Goal: Task Accomplishment & Management: Complete application form

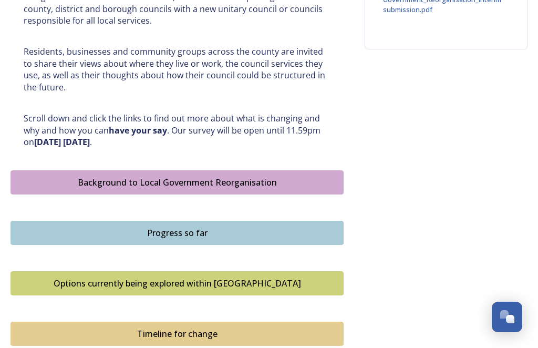
scroll to position [471, 0]
click at [229, 179] on div "Background to Local Government Reorganisation" at bounding box center [176, 182] width 321 height 13
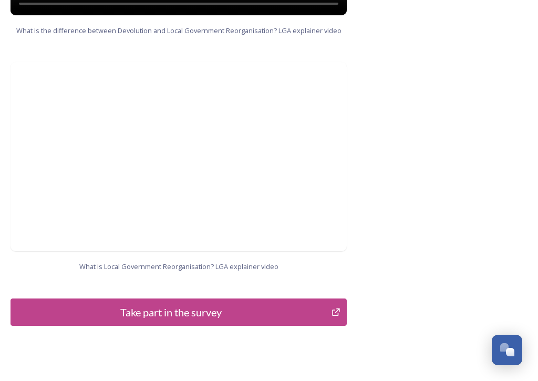
scroll to position [1196, 0]
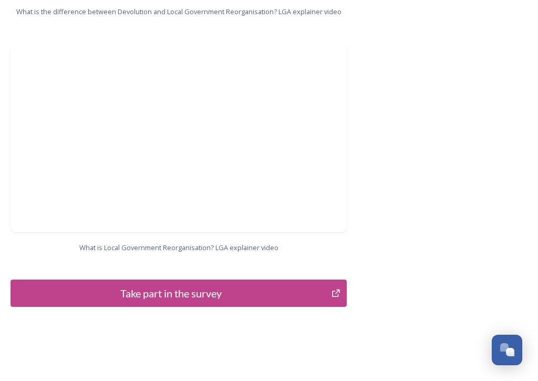
click at [323, 285] on div "Take part in the survey" at bounding box center [170, 293] width 309 height 16
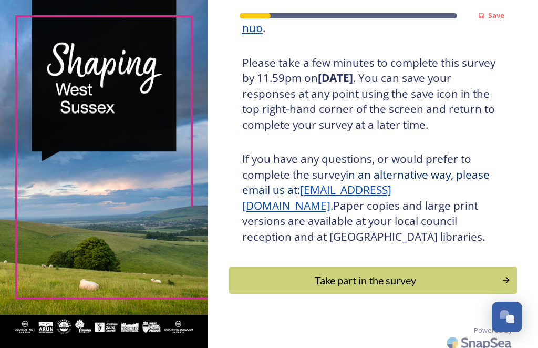
scroll to position [227, 0]
click at [413, 280] on div "Take part in the survey" at bounding box center [366, 281] width 262 height 16
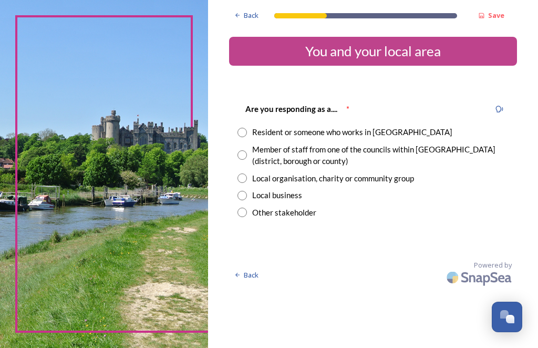
click at [247, 129] on input "radio" at bounding box center [241, 132] width 9 height 9
radio input "true"
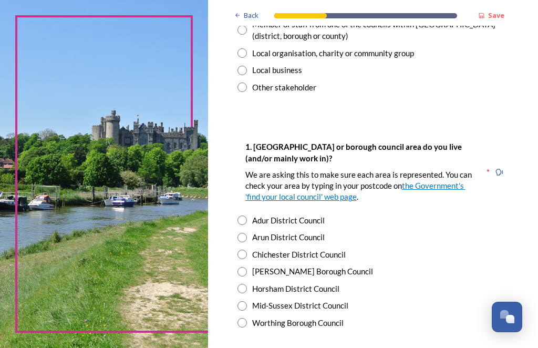
scroll to position [126, 0]
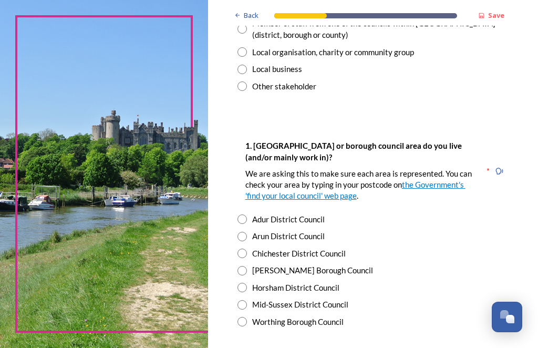
click at [259, 301] on div "Mid-Sussex District Council" at bounding box center [300, 304] width 96 height 12
radio input "true"
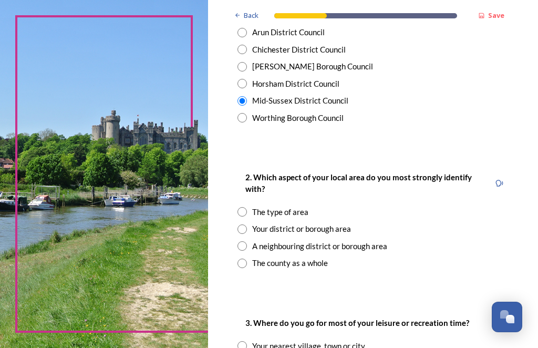
scroll to position [330, 0]
click at [247, 224] on input "radio" at bounding box center [241, 228] width 9 height 9
radio input "true"
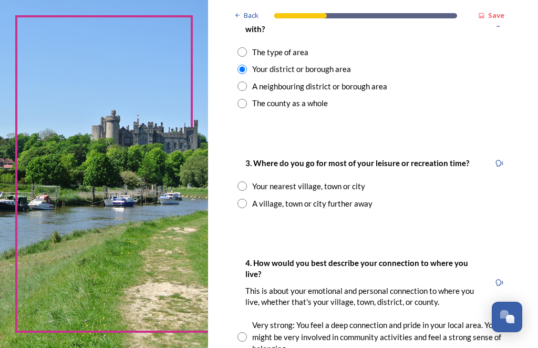
scroll to position [490, 0]
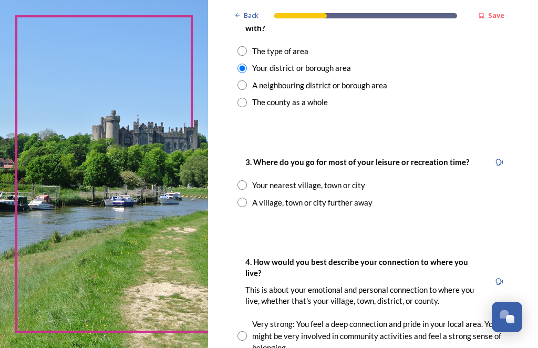
click at [247, 180] on input "radio" at bounding box center [241, 184] width 9 height 9
radio input "true"
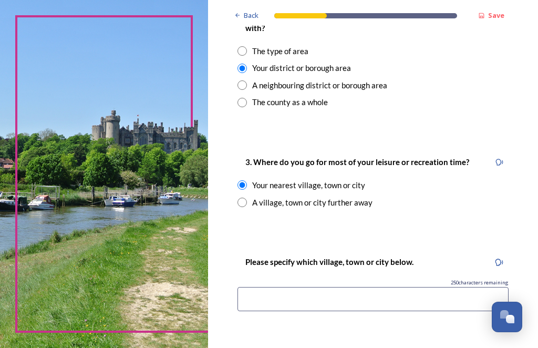
click at [311, 298] on input at bounding box center [372, 299] width 271 height 24
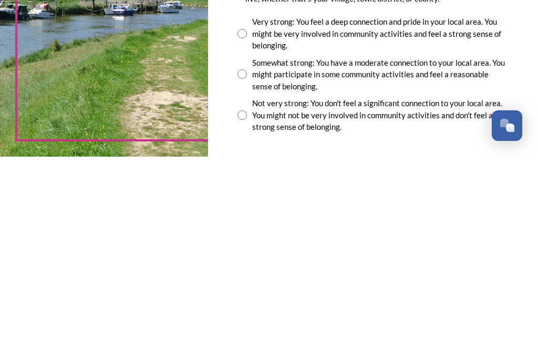
scroll to position [711, 0]
type input "Hassocks"
click at [247, 260] on input "radio" at bounding box center [241, 264] width 9 height 9
radio input "true"
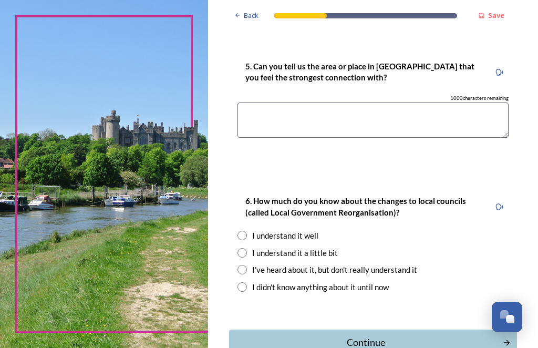
scroll to position [1023, 0]
click at [280, 107] on textarea at bounding box center [372, 119] width 271 height 35
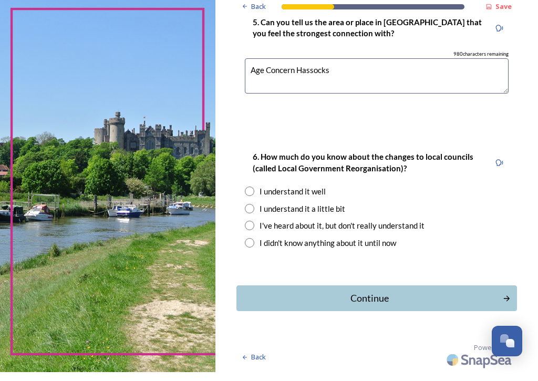
scroll to position [1044, 0]
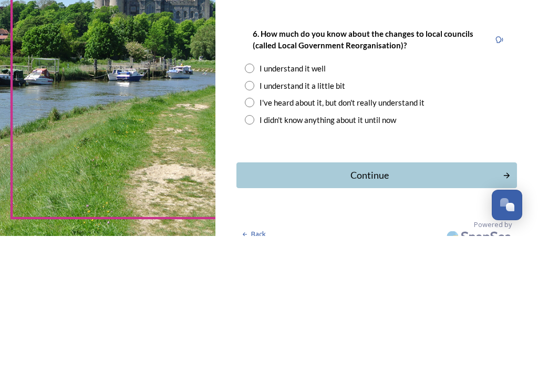
type textarea "Age Concern Hassocks"
click at [249, 243] on input "radio" at bounding box center [249, 247] width 9 height 9
radio input "true"
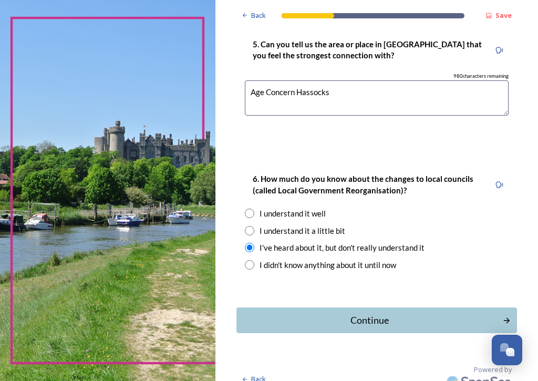
click at [371, 313] on div "Continue" at bounding box center [369, 320] width 255 height 14
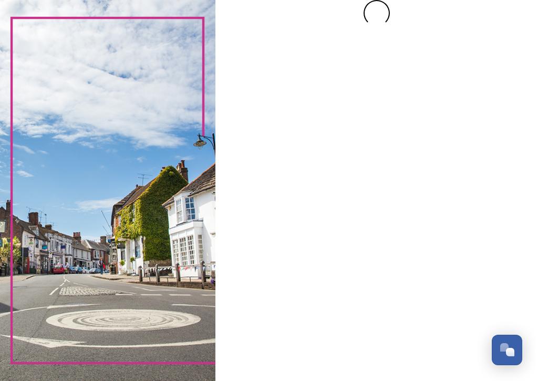
scroll to position [0, 0]
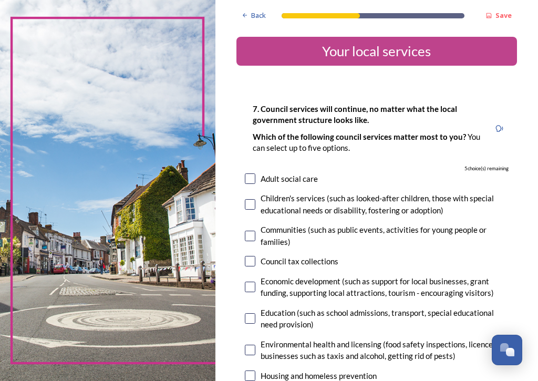
click at [249, 174] on input "checkbox" at bounding box center [250, 178] width 11 height 11
checkbox input "true"
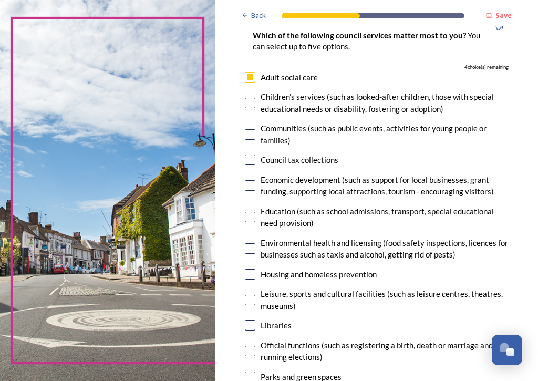
scroll to position [102, 0]
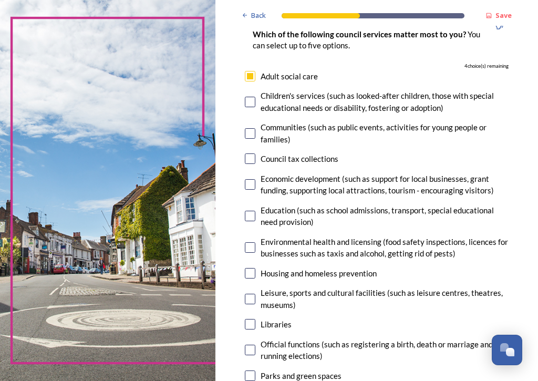
click at [251, 242] on input "checkbox" at bounding box center [250, 247] width 11 height 11
checkbox input "true"
click at [252, 159] on input "checkbox" at bounding box center [250, 158] width 11 height 11
checkbox input "true"
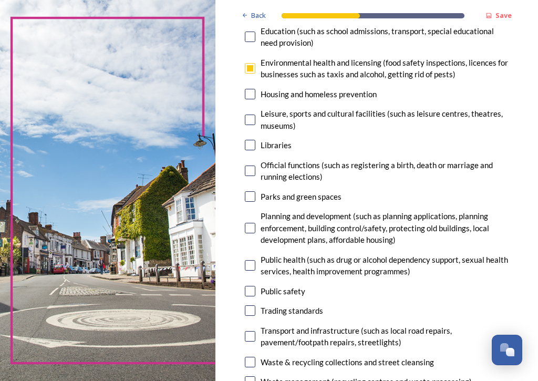
scroll to position [281, 0]
click at [254, 223] on input "checkbox" at bounding box center [250, 228] width 11 height 11
checkbox input "true"
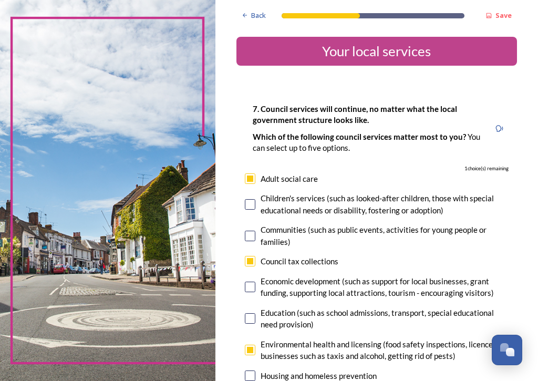
scroll to position [0, 0]
click at [252, 176] on input "checkbox" at bounding box center [250, 178] width 11 height 11
checkbox input "false"
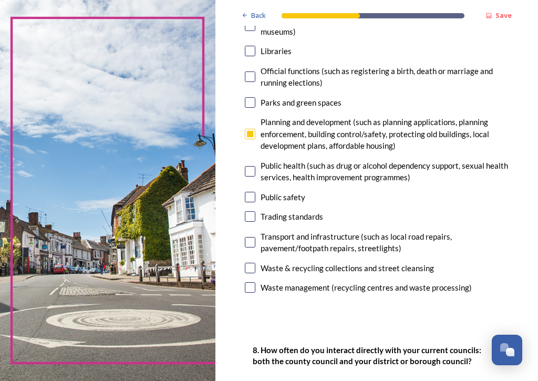
scroll to position [377, 0]
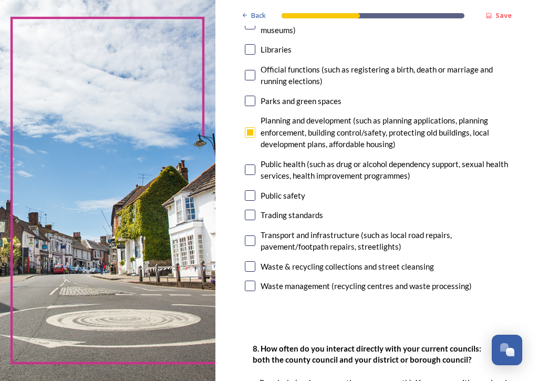
click at [252, 261] on input "checkbox" at bounding box center [250, 266] width 11 height 11
checkbox input "true"
click at [250, 235] on input "checkbox" at bounding box center [250, 240] width 11 height 11
checkbox input "true"
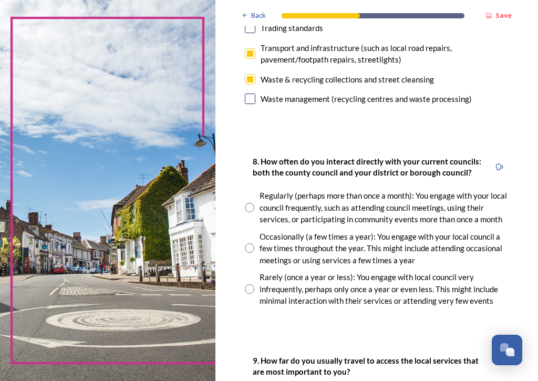
scroll to position [564, 0]
click at [245, 243] on input "radio" at bounding box center [249, 247] width 9 height 9
radio input "true"
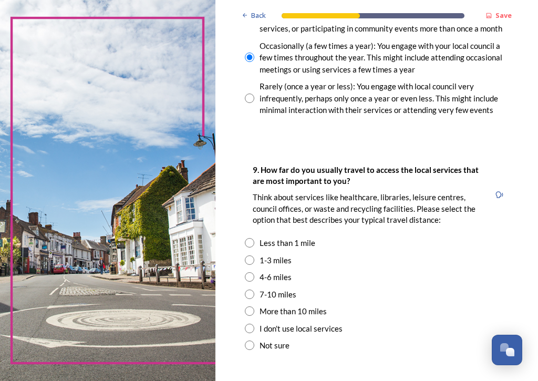
scroll to position [755, 0]
click at [248, 238] on input "radio" at bounding box center [249, 242] width 9 height 9
click at [249, 238] on input "radio" at bounding box center [249, 242] width 9 height 9
radio input "false"
click at [252, 272] on input "radio" at bounding box center [249, 276] width 9 height 9
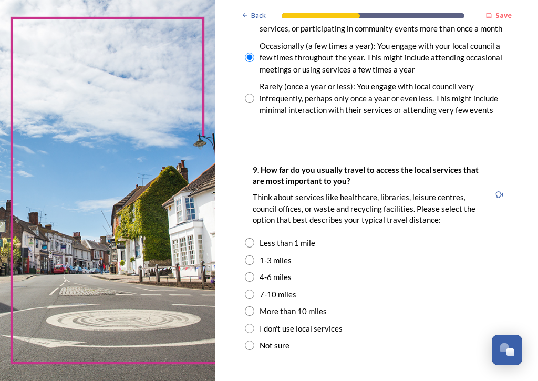
radio input "true"
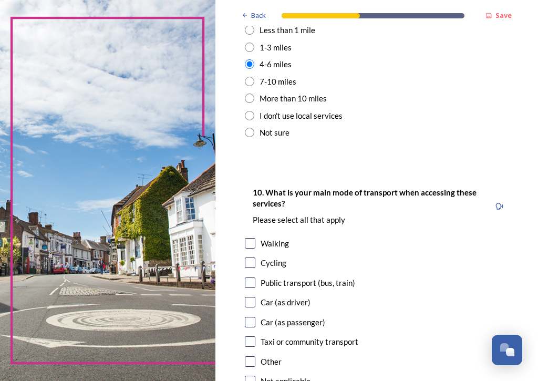
scroll to position [967, 0]
click at [252, 128] on input "radio" at bounding box center [249, 132] width 9 height 9
radio input "true"
click at [254, 277] on input "checkbox" at bounding box center [250, 282] width 11 height 11
checkbox input "true"
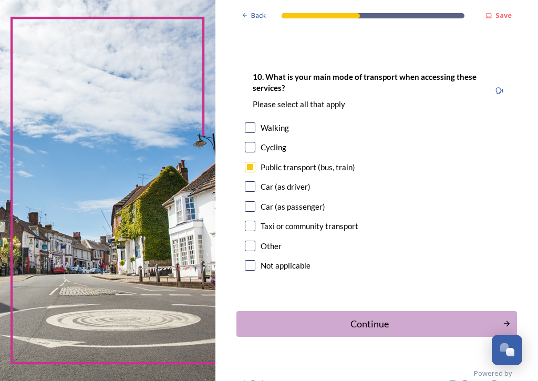
scroll to position [1082, 0]
click at [362, 317] on div "Continue" at bounding box center [369, 324] width 255 height 14
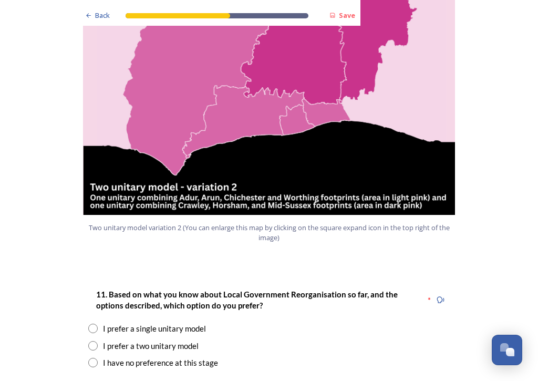
scroll to position [1182, 0]
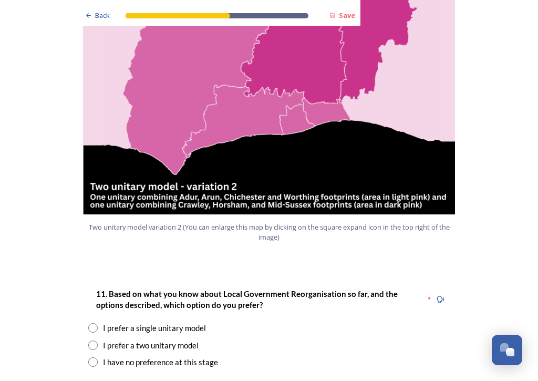
click at [102, 347] on div "I have no preference at this stage" at bounding box center [268, 362] width 361 height 12
radio input "true"
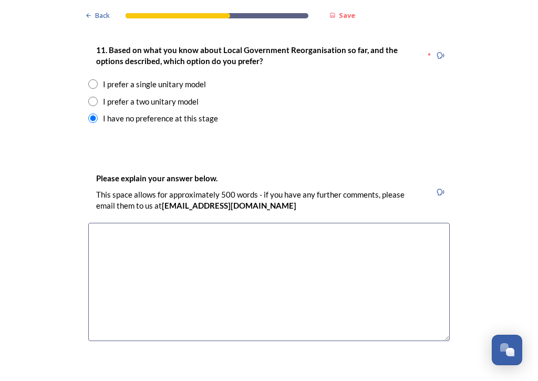
scroll to position [1426, 0]
click at [114, 222] on textarea at bounding box center [268, 281] width 361 height 118
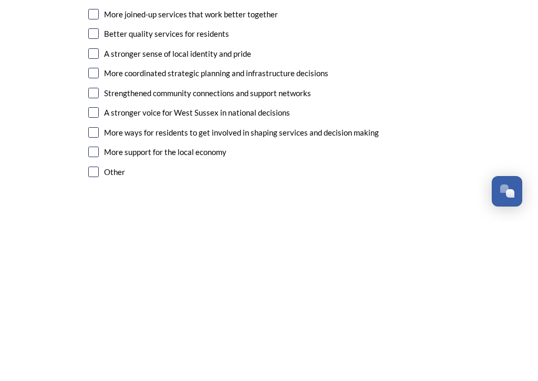
scroll to position [1751, 0]
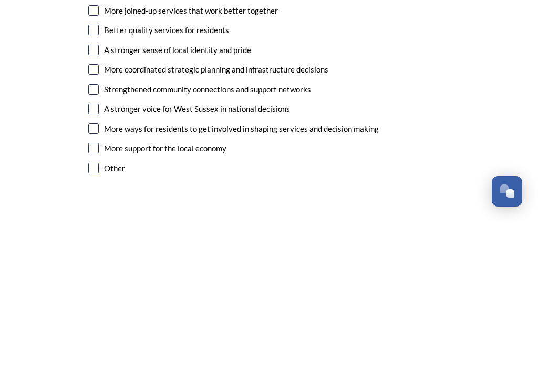
type textarea "I would prefer you leave things as they are. “ If it’s not broke don’t fix it “"
click at [97, 321] on input "checkbox" at bounding box center [93, 326] width 11 height 11
checkbox input "true"
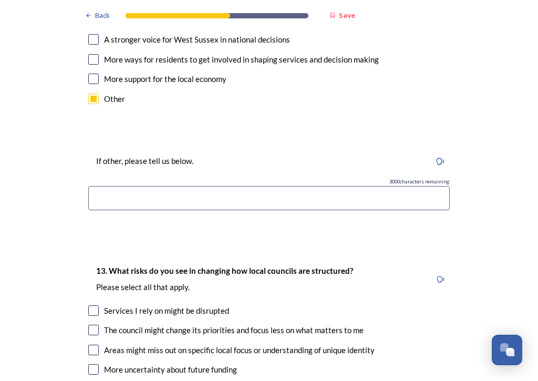
scroll to position [1979, 0]
click at [131, 186] on input at bounding box center [268, 198] width 361 height 24
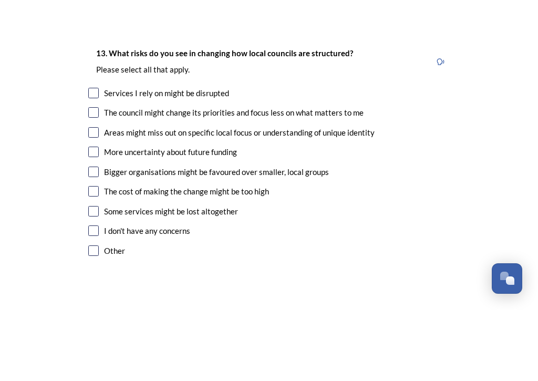
scroll to position [2126, 0]
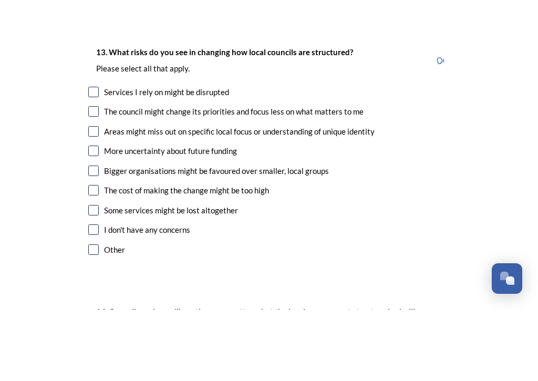
type input "Unlikely to benefit the majority"
click at [96, 197] on input "checkbox" at bounding box center [93, 202] width 11 height 11
checkbox input "true"
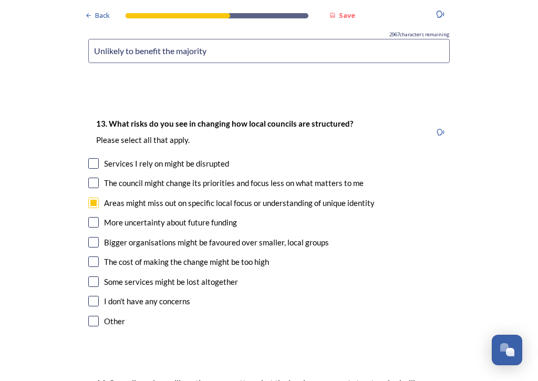
click at [97, 256] on input "checkbox" at bounding box center [93, 261] width 11 height 11
checkbox input "true"
click at [99, 276] on div "Some services might be lost altogether" at bounding box center [268, 282] width 361 height 12
checkbox input "true"
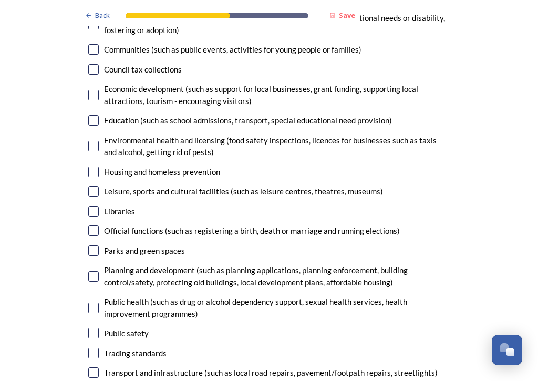
scroll to position [2581, 0]
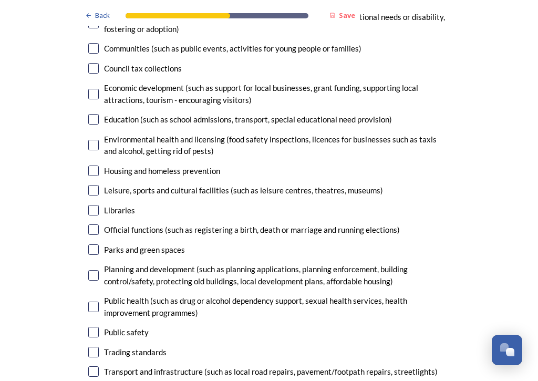
click at [93, 270] on input "checkbox" at bounding box center [93, 275] width 11 height 11
checkbox input "true"
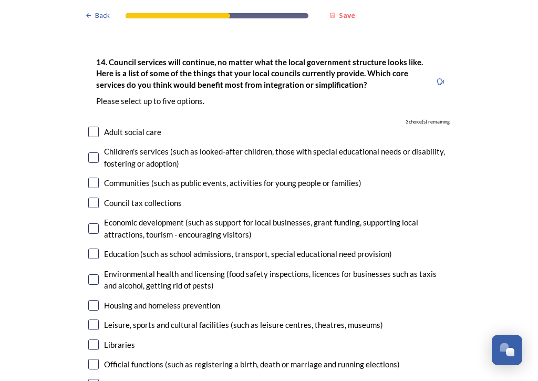
scroll to position [2448, 0]
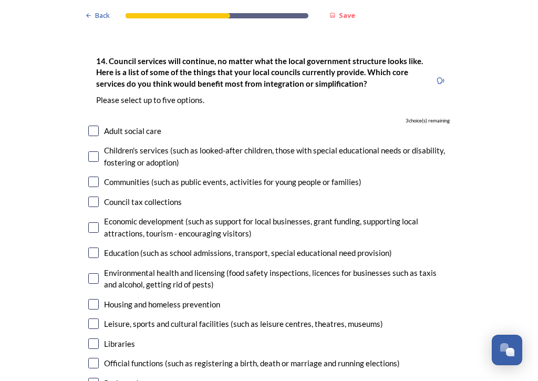
click at [96, 151] on input "checkbox" at bounding box center [93, 156] width 11 height 11
checkbox input "true"
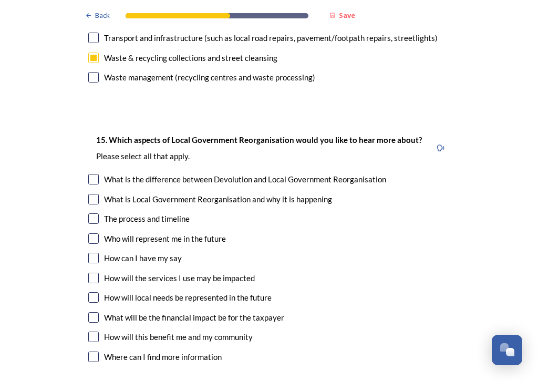
scroll to position [2915, 0]
click at [97, 331] on input "checkbox" at bounding box center [93, 336] width 11 height 11
checkbox input "true"
click at [97, 174] on input "checkbox" at bounding box center [93, 179] width 11 height 11
checkbox input "true"
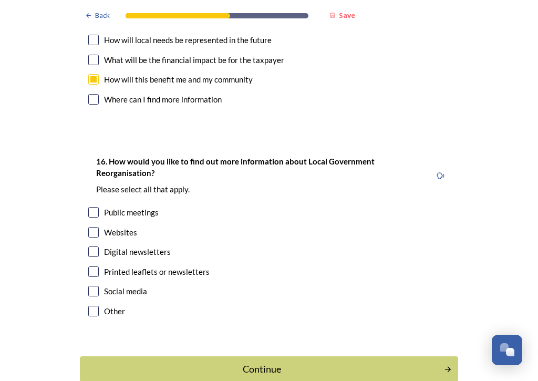
scroll to position [3172, 0]
click at [96, 266] on input "checkbox" at bounding box center [93, 271] width 11 height 11
checkbox input "true"
click at [277, 347] on div "Continue" at bounding box center [262, 369] width 352 height 14
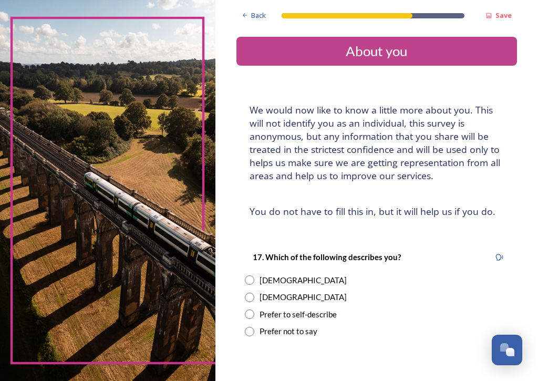
click at [253, 275] on input "radio" at bounding box center [249, 279] width 9 height 9
radio input "true"
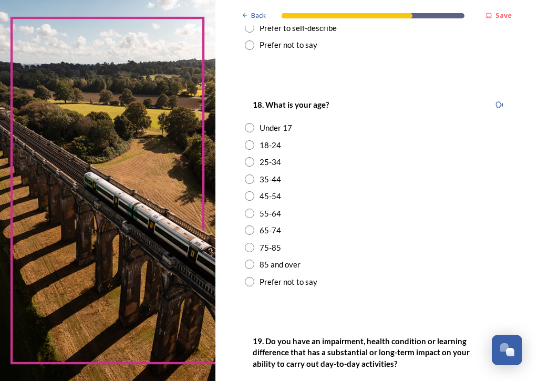
scroll to position [287, 0]
click at [252, 242] on input "radio" at bounding box center [249, 246] width 9 height 9
radio input "true"
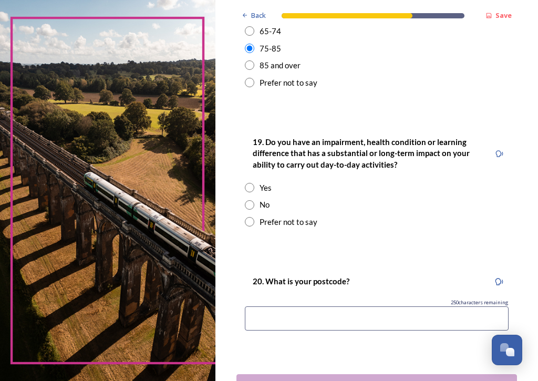
scroll to position [485, 0]
click at [252, 183] on input "radio" at bounding box center [249, 187] width 9 height 9
radio input "true"
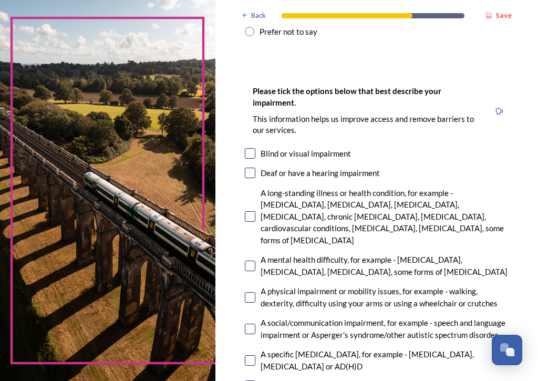
scroll to position [676, 0]
click at [245, 291] on input "checkbox" at bounding box center [250, 296] width 11 height 11
checkbox input "true"
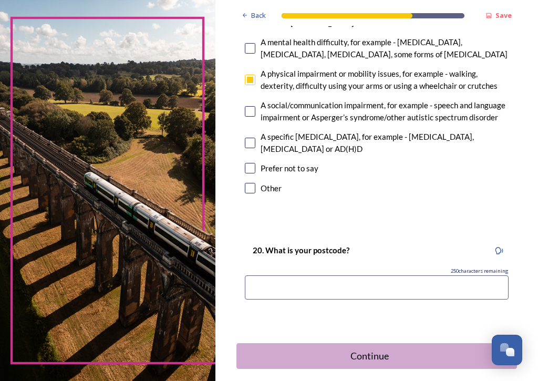
scroll to position [892, 0]
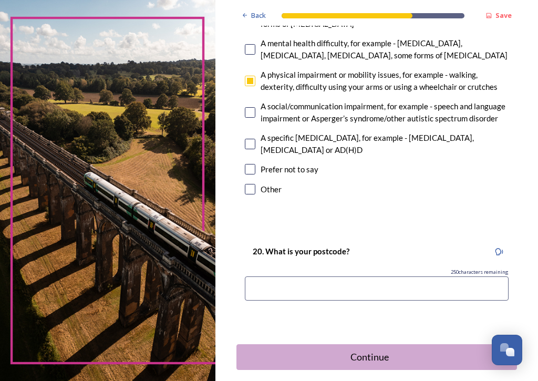
click at [301, 276] on input at bounding box center [377, 288] width 264 height 24
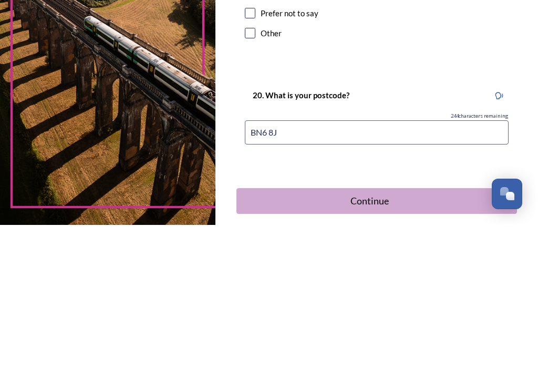
type input "BN6 8JY"
click at [374, 347] on div "Continue" at bounding box center [369, 357] width 255 height 14
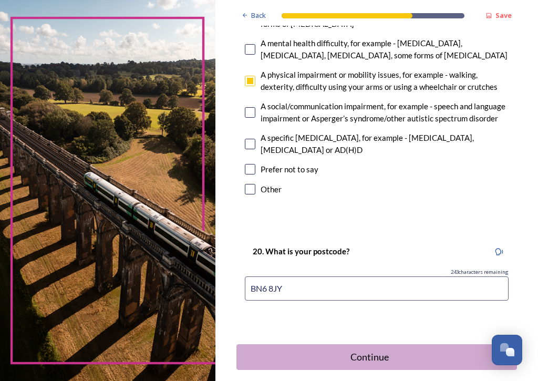
scroll to position [0, 0]
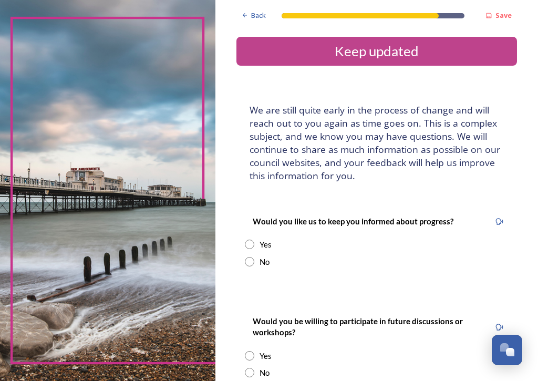
click at [257, 238] on div "Yes" at bounding box center [377, 244] width 264 height 12
radio input "true"
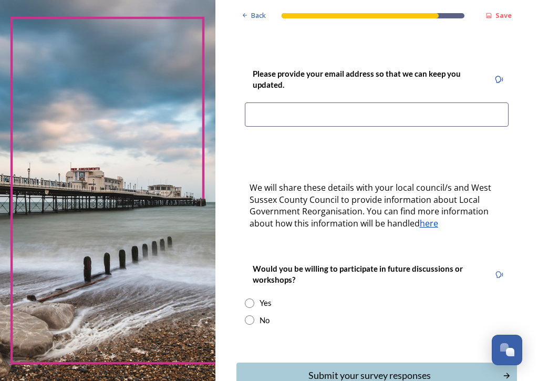
scroll to position [247, 0]
click at [268, 106] on input at bounding box center [377, 114] width 264 height 24
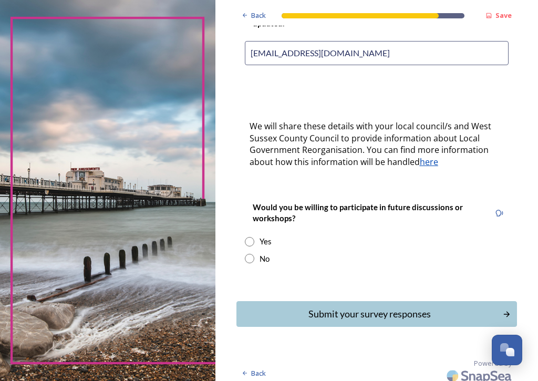
scroll to position [308, 0]
type input "[EMAIL_ADDRESS][DOMAIN_NAME]"
click at [253, 254] on input "radio" at bounding box center [249, 258] width 9 height 9
radio input "true"
click at [382, 310] on div "Submit your survey responses" at bounding box center [369, 314] width 255 height 14
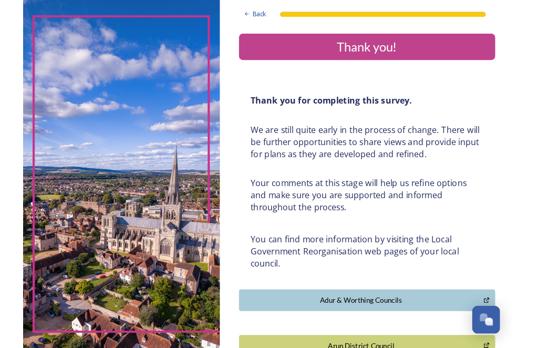
scroll to position [0, 0]
